Goal: Task Accomplishment & Management: Complete application form

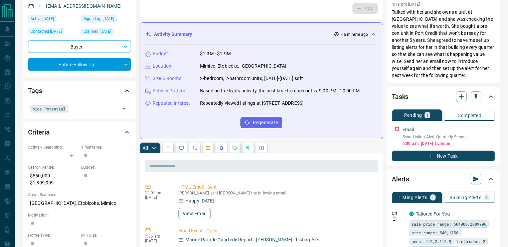
scroll to position [67, 0]
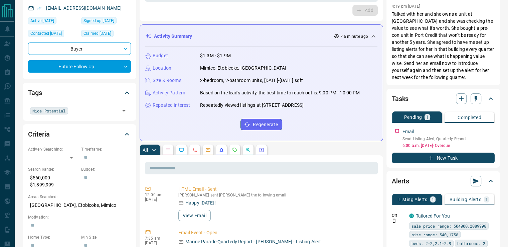
click at [460, 200] on p "Building Alerts" at bounding box center [466, 199] width 32 height 5
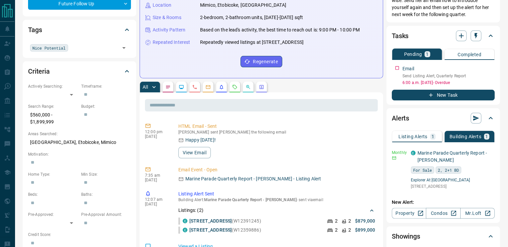
scroll to position [134, 0]
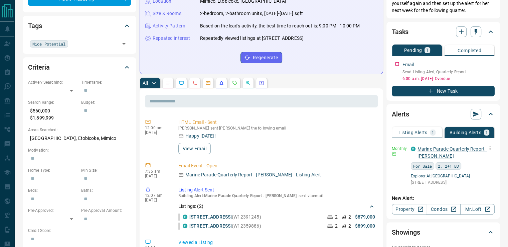
click at [427, 149] on link "Marine Parade Quarterly Report - [PERSON_NAME]" at bounding box center [453, 152] width 70 height 12
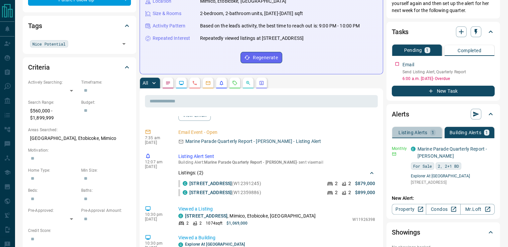
click at [412, 132] on p "Listing Alerts" at bounding box center [413, 132] width 29 height 5
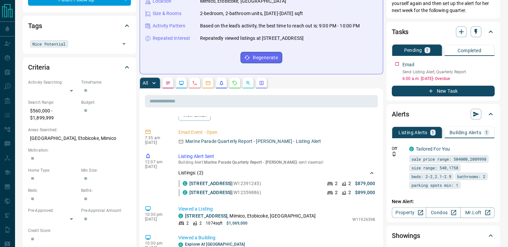
click at [474, 132] on p "Building Alerts" at bounding box center [466, 132] width 32 height 5
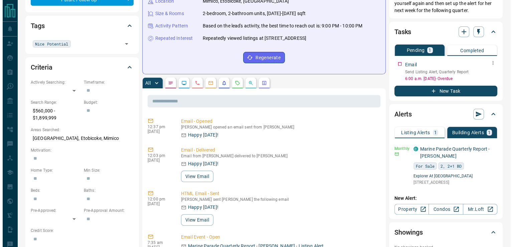
scroll to position [339, 0]
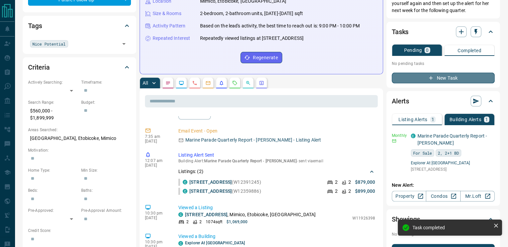
click at [430, 82] on button "New Task" at bounding box center [443, 78] width 103 height 11
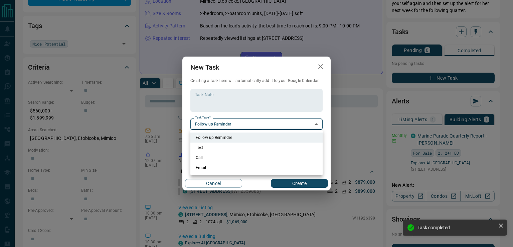
click at [221, 157] on li "Call" at bounding box center [257, 157] width 132 height 10
type input "**********"
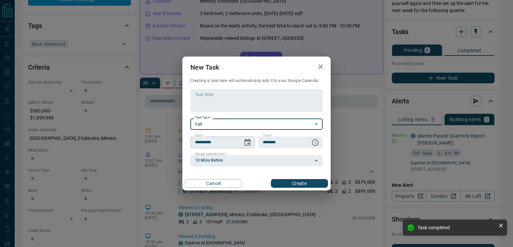
click at [248, 142] on icon "Choose date, selected date is Oct 16, 2025" at bounding box center [248, 142] width 6 height 7
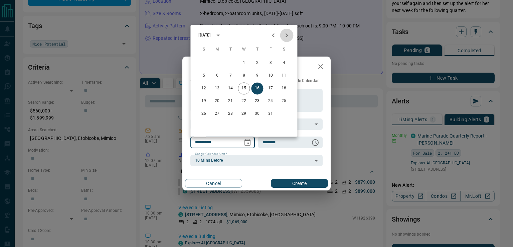
click at [286, 33] on icon "Next month" at bounding box center [287, 35] width 2 height 4
click at [234, 89] on button "13" at bounding box center [231, 88] width 12 height 12
type input "**********"
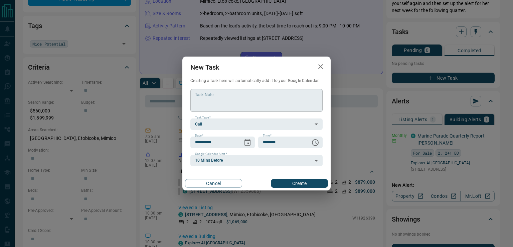
click at [249, 105] on textarea "Task Note" at bounding box center [256, 100] width 123 height 17
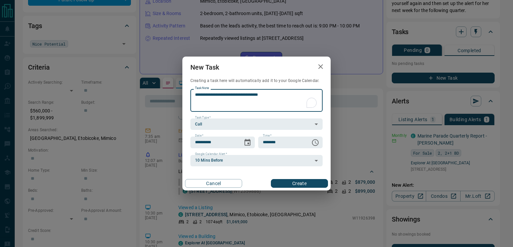
type textarea "**********"
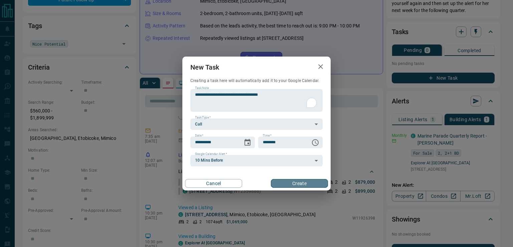
click at [284, 182] on button "Create" at bounding box center [299, 183] width 57 height 9
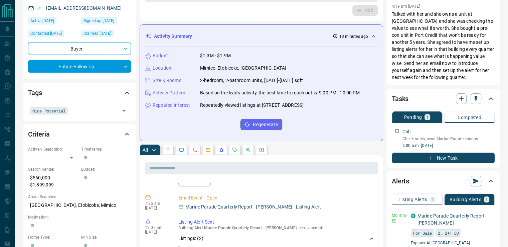
scroll to position [0, 0]
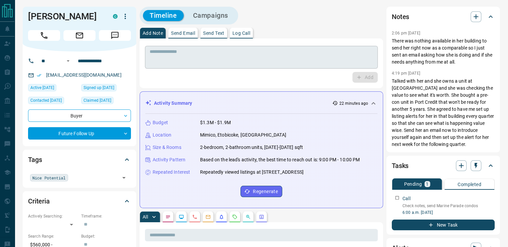
click at [197, 61] on textarea at bounding box center [262, 57] width 224 height 17
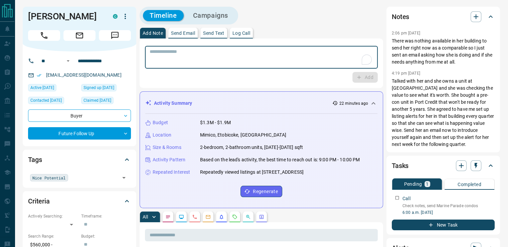
click at [246, 58] on textarea "To enrich screen reader interactions, please activate Accessibility in Grammarl…" at bounding box center [262, 57] width 224 height 17
click at [245, 64] on textarea "To enrich screen reader interactions, please activate Accessibility in Grammarl…" at bounding box center [262, 57] width 224 height 17
click at [246, 58] on textarea "To enrich screen reader interactions, please activate Accessibility in Grammarl…" at bounding box center [262, 57] width 224 height 17
click at [252, 59] on textarea "To enrich screen reader interactions, please activate Accessibility in Grammarl…" at bounding box center [262, 57] width 224 height 17
click at [249, 54] on textarea "To enrich screen reader interactions, please activate Accessibility in Grammarl…" at bounding box center [262, 57] width 224 height 17
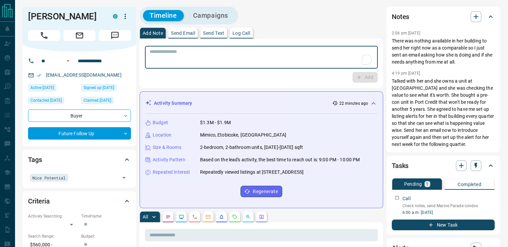
click at [251, 56] on textarea "To enrich screen reader interactions, please activate Accessibility in Grammarl…" at bounding box center [262, 57] width 224 height 17
click at [247, 56] on textarea "To enrich screen reader interactions, please activate Accessibility in Grammarl…" at bounding box center [262, 57] width 224 height 17
click at [250, 59] on textarea "To enrich screen reader interactions, please activate Accessibility in Grammarl…" at bounding box center [262, 57] width 224 height 17
click at [245, 56] on textarea "To enrich screen reader interactions, please activate Accessibility in Grammarl…" at bounding box center [262, 57] width 224 height 17
click at [255, 60] on textarea "To enrich screen reader interactions, please activate Accessibility in Grammarl…" at bounding box center [262, 57] width 224 height 17
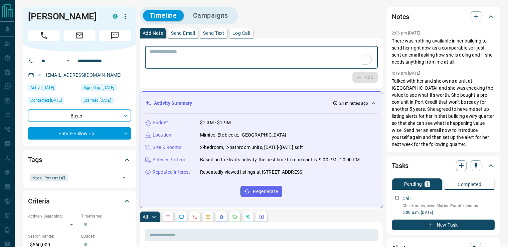
click at [252, 53] on textarea "To enrich screen reader interactions, please activate Accessibility in Grammarl…" at bounding box center [262, 57] width 224 height 17
click at [251, 57] on textarea "To enrich screen reader interactions, please activate Accessibility in Grammarl…" at bounding box center [262, 57] width 224 height 17
click at [258, 56] on textarea "To enrich screen reader interactions, please activate Accessibility in Grammarl…" at bounding box center [262, 57] width 224 height 17
click at [249, 56] on textarea "To enrich screen reader interactions, please activate Accessibility in Grammarl…" at bounding box center [262, 57] width 224 height 17
